Goal: Task Accomplishment & Management: Use online tool/utility

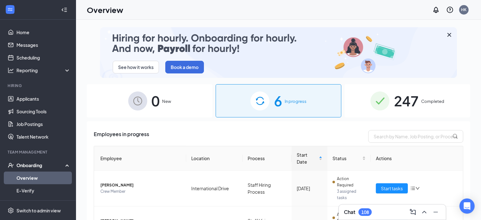
scroll to position [24, 0]
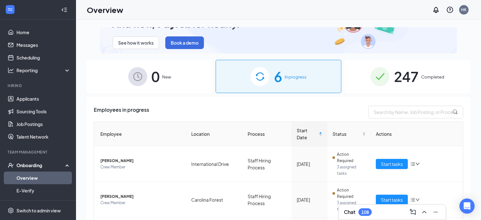
click at [299, 63] on div "6 In progress" at bounding box center [279, 76] width 126 height 33
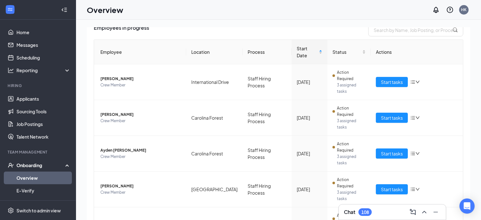
scroll to position [46, 0]
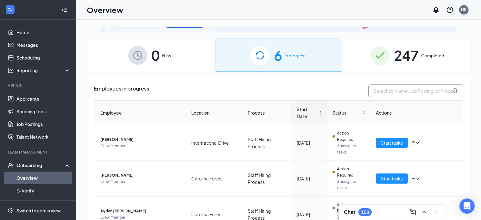
click at [400, 91] on input "text" at bounding box center [415, 91] width 95 height 13
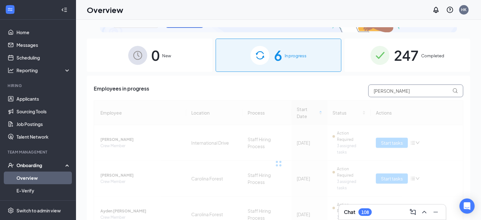
type input "[PERSON_NAME]"
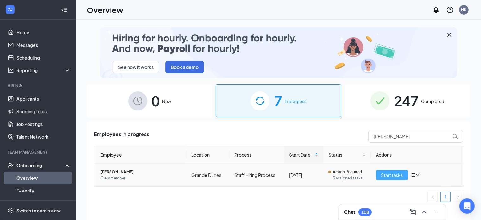
click at [387, 176] on span "Start tasks" at bounding box center [392, 175] width 22 height 7
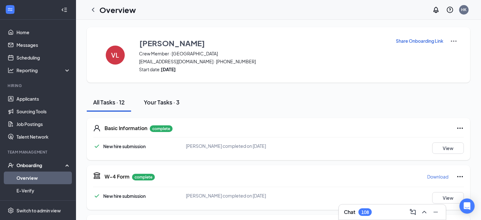
click at [168, 97] on button "Your Tasks · 3" at bounding box center [161, 102] width 48 height 19
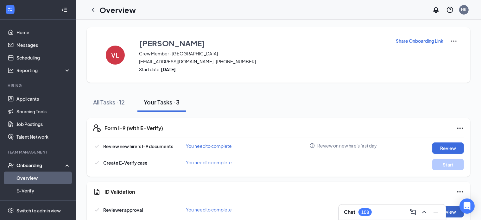
click at [451, 214] on button "Review" at bounding box center [448, 211] width 32 height 11
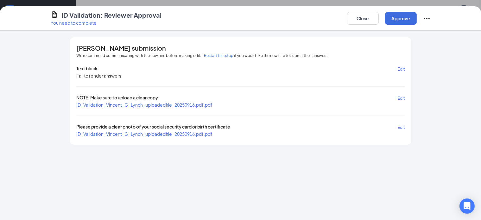
click at [113, 103] on span "ID_Validation_Vincent_G_Lynch_uploadedfile_20250916.pdf.pdf" at bounding box center [144, 105] width 136 height 6
